Goal: Task Accomplishment & Management: Manage account settings

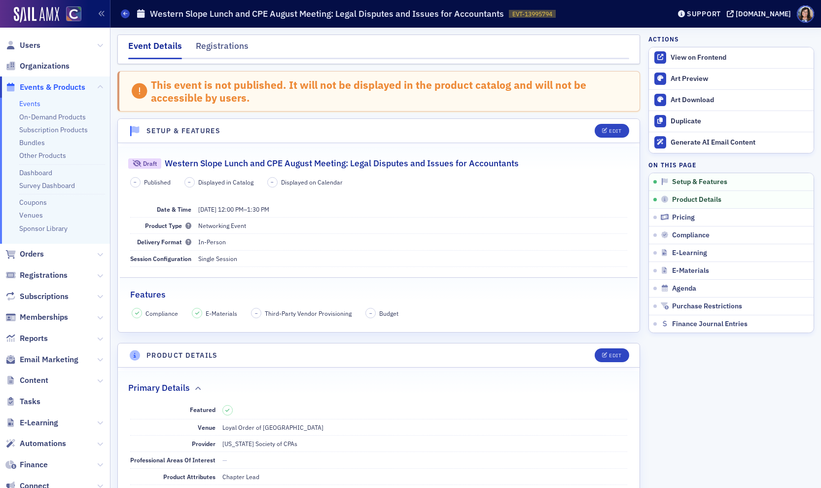
click at [610, 129] on div "Edit" at bounding box center [615, 130] width 12 height 5
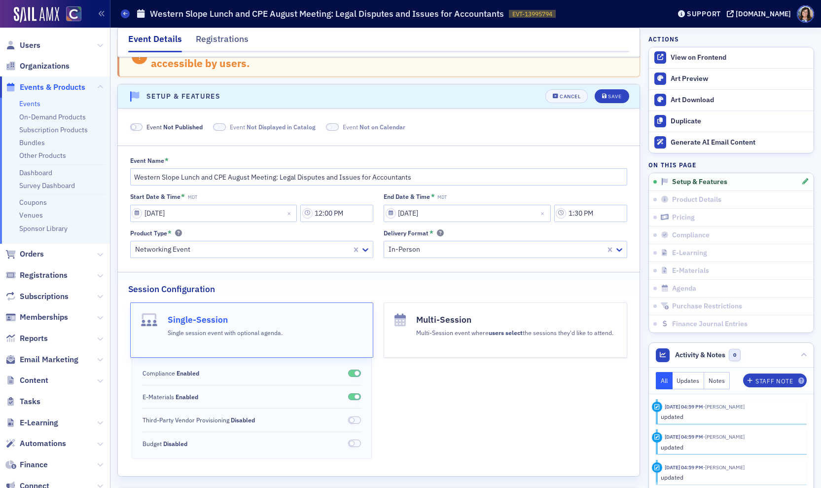
scroll to position [61, 0]
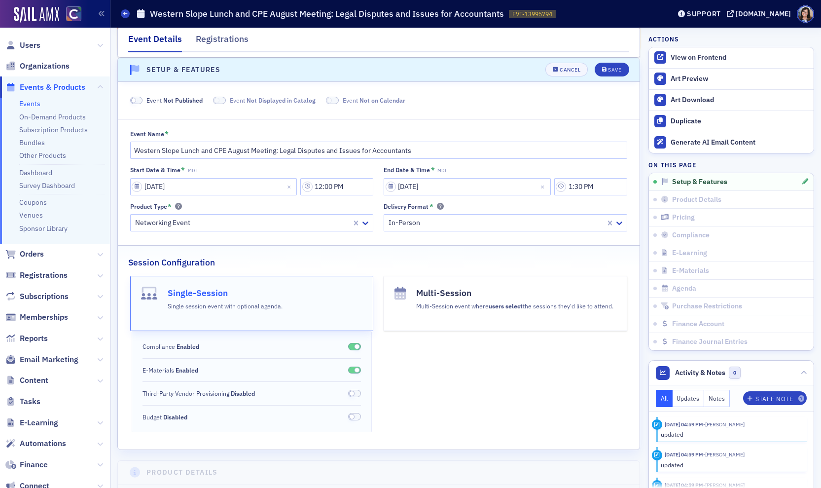
click at [140, 98] on span at bounding box center [136, 100] width 13 height 7
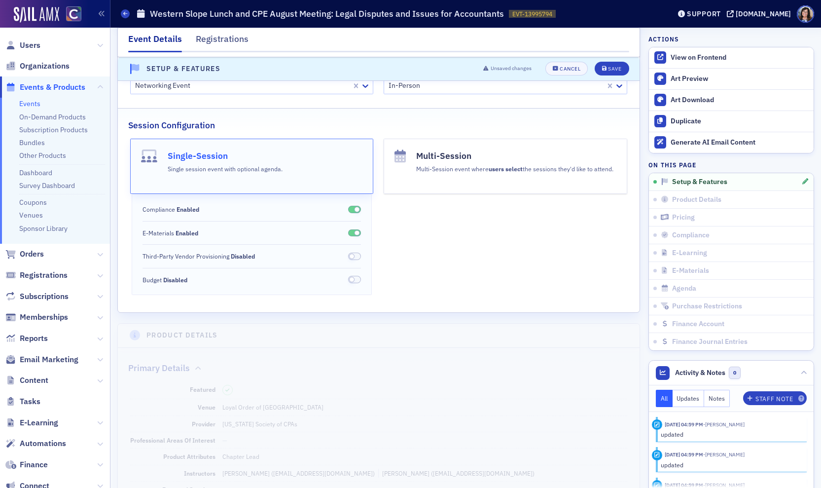
scroll to position [204, 0]
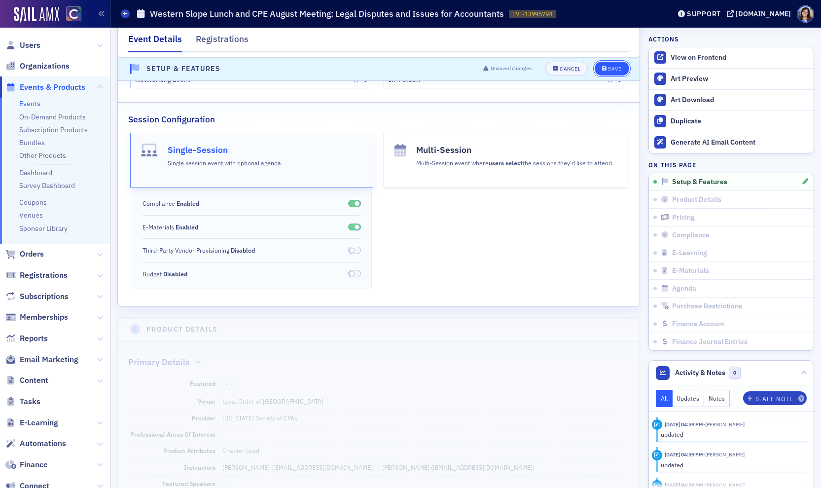
click at [613, 70] on div "Save" at bounding box center [614, 69] width 13 height 5
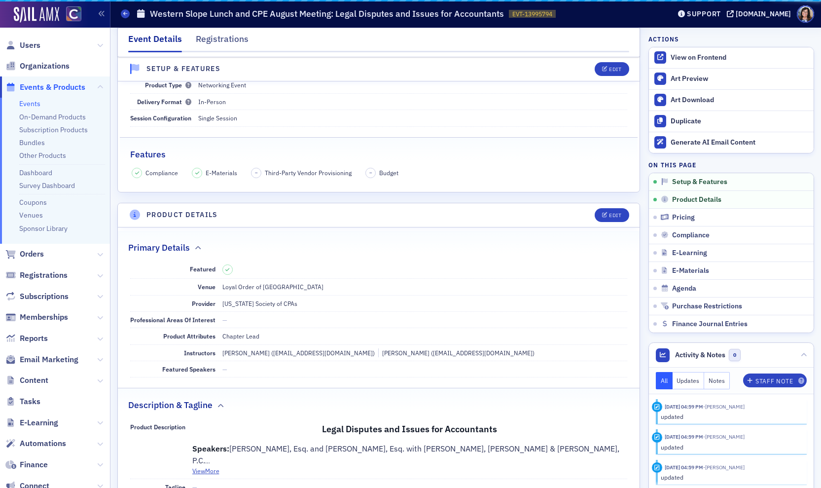
scroll to position [14, 0]
